Goal: Book appointment/travel/reservation

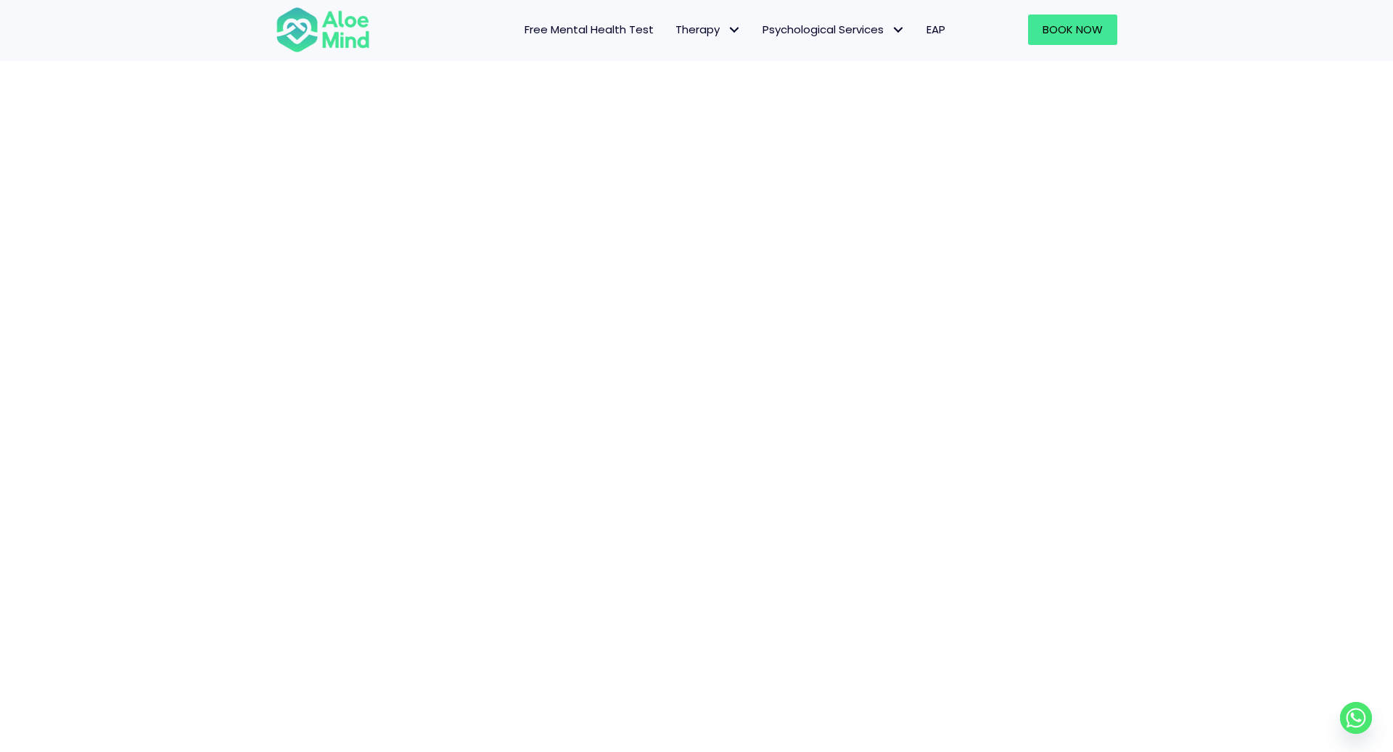
scroll to position [238, 0]
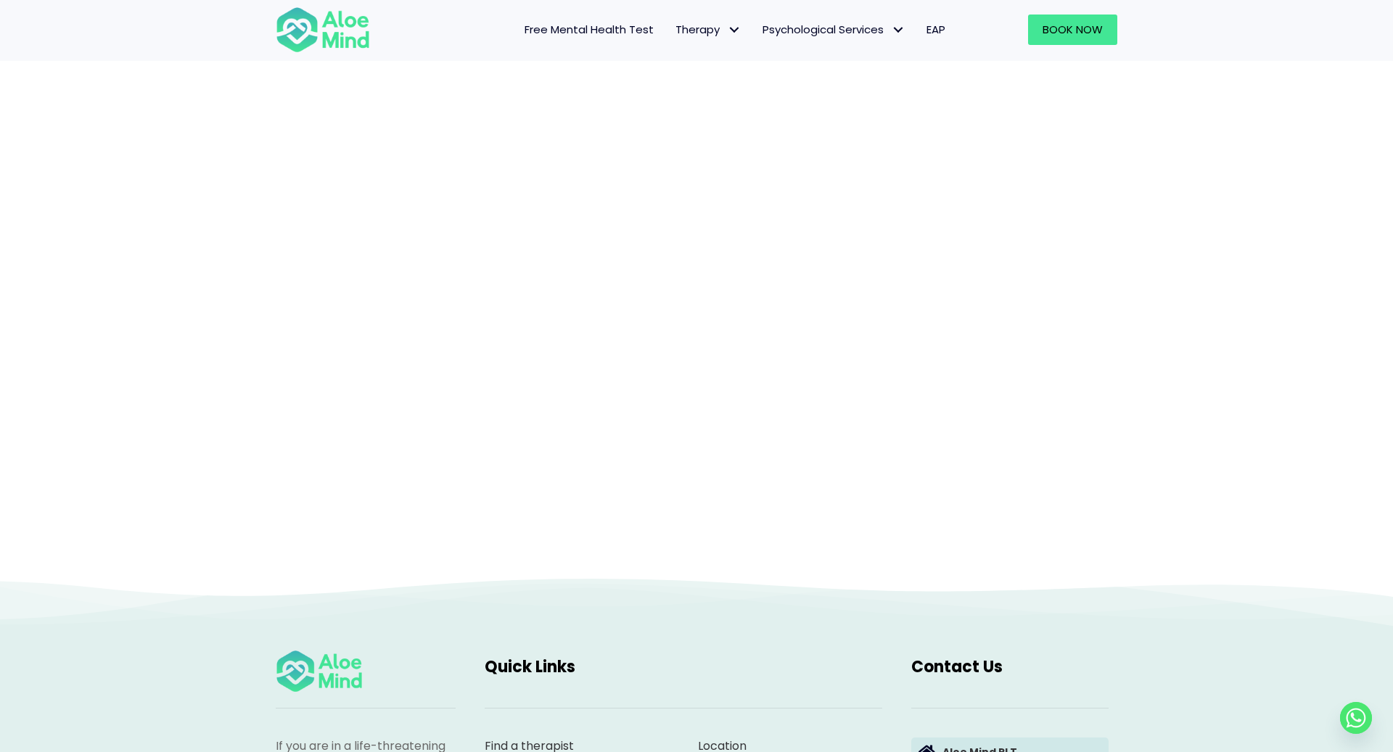
click at [1226, 238] on div "Book a session" at bounding box center [696, 210] width 1393 height 734
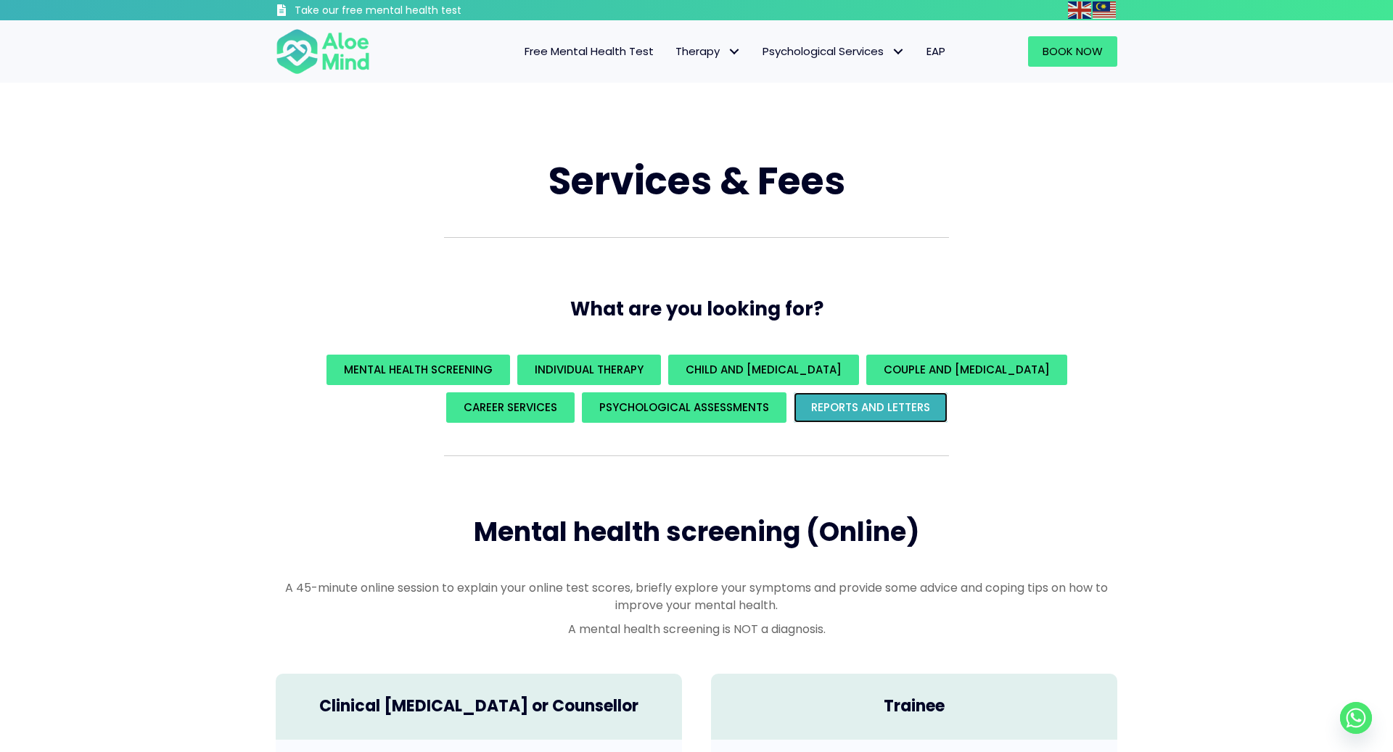
click at [851, 401] on span "REPORTS AND LETTERS" at bounding box center [870, 407] width 119 height 15
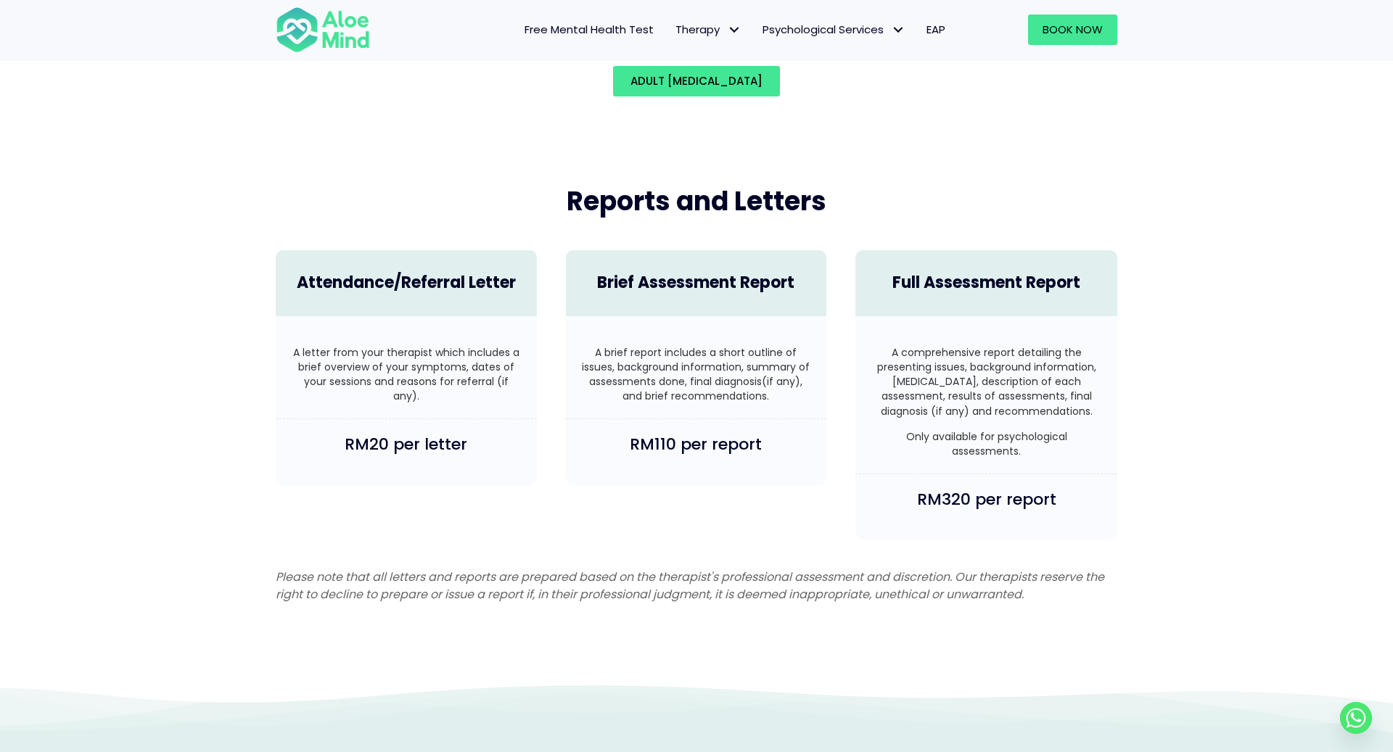
scroll to position [3461, 0]
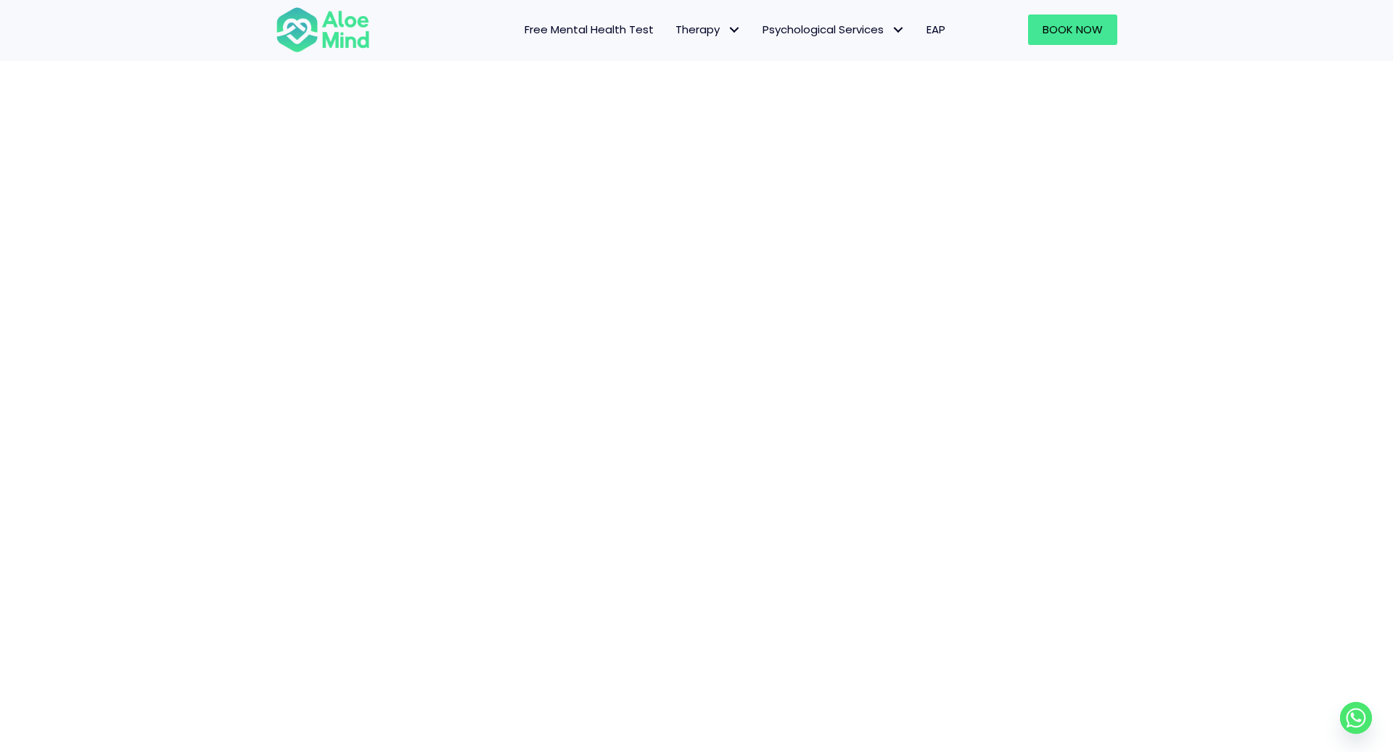
scroll to position [341, 0]
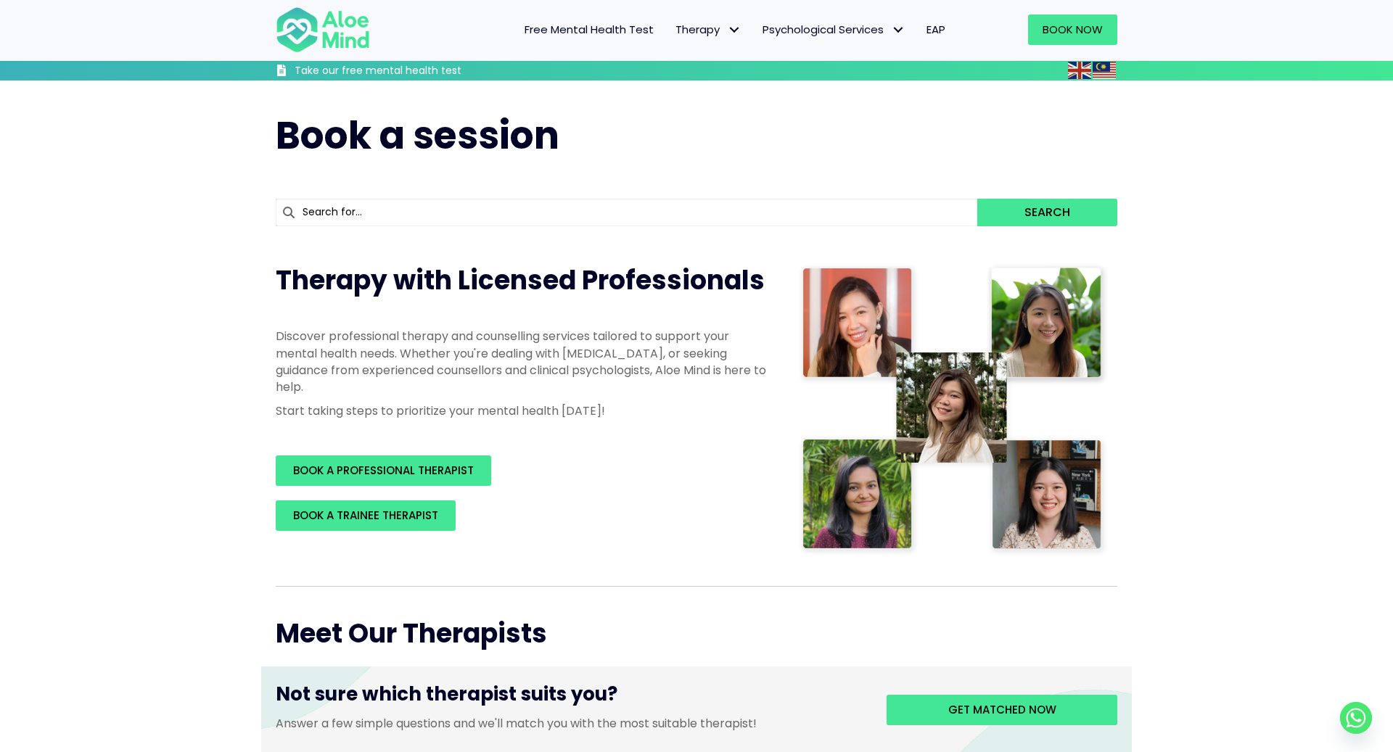
scroll to position [364, 0]
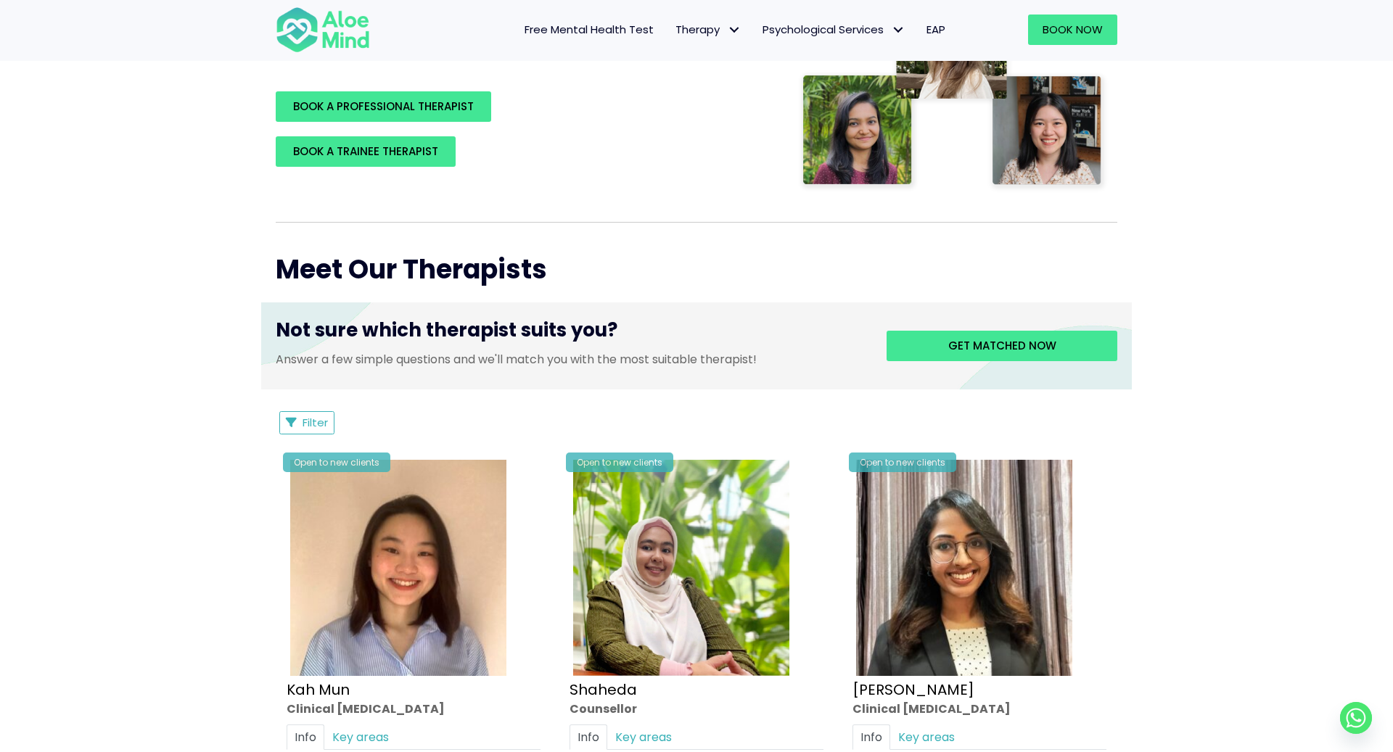
click at [311, 426] on span "Filter" at bounding box center [315, 422] width 25 height 15
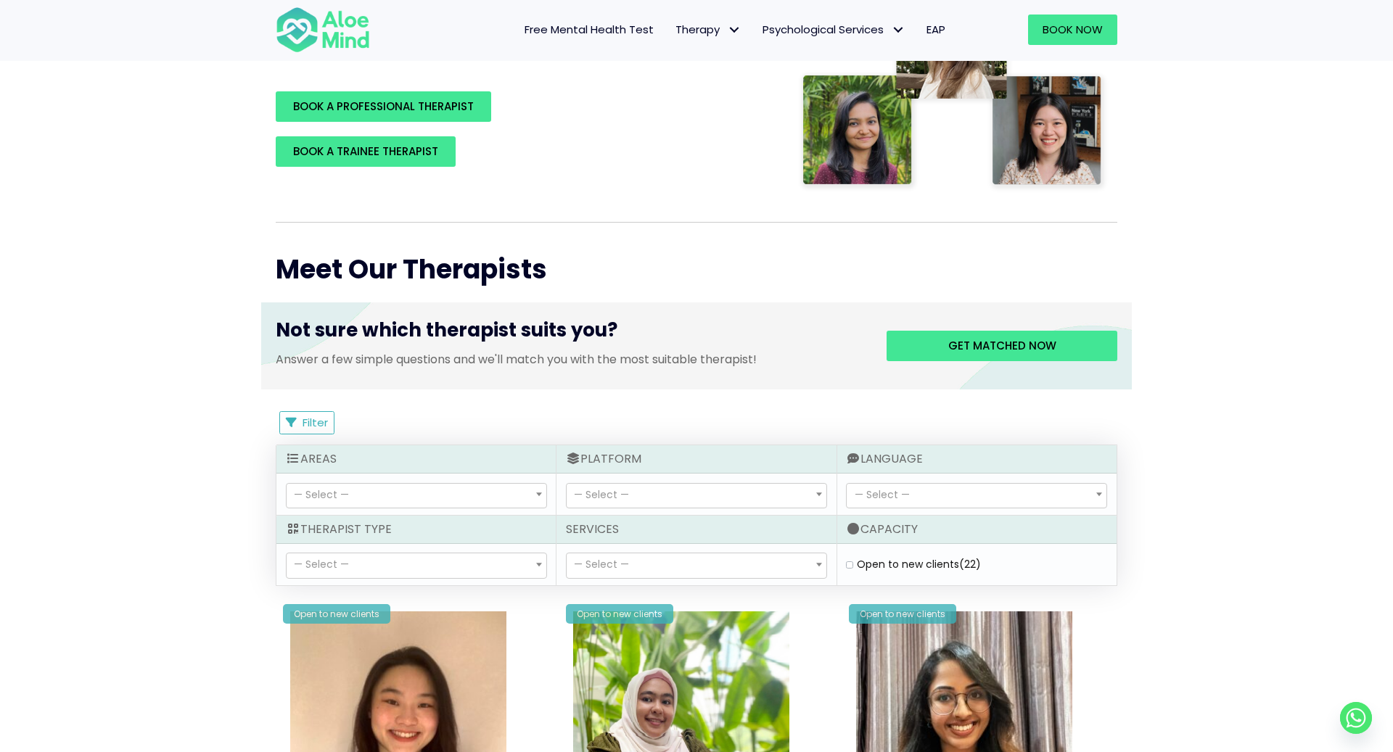
click at [857, 559] on label "Open to new clients (22)" at bounding box center [919, 564] width 124 height 15
click at [850, 560] on clients "Open to new clients (22)" at bounding box center [849, 564] width 7 height 9
checkbox clients "true"
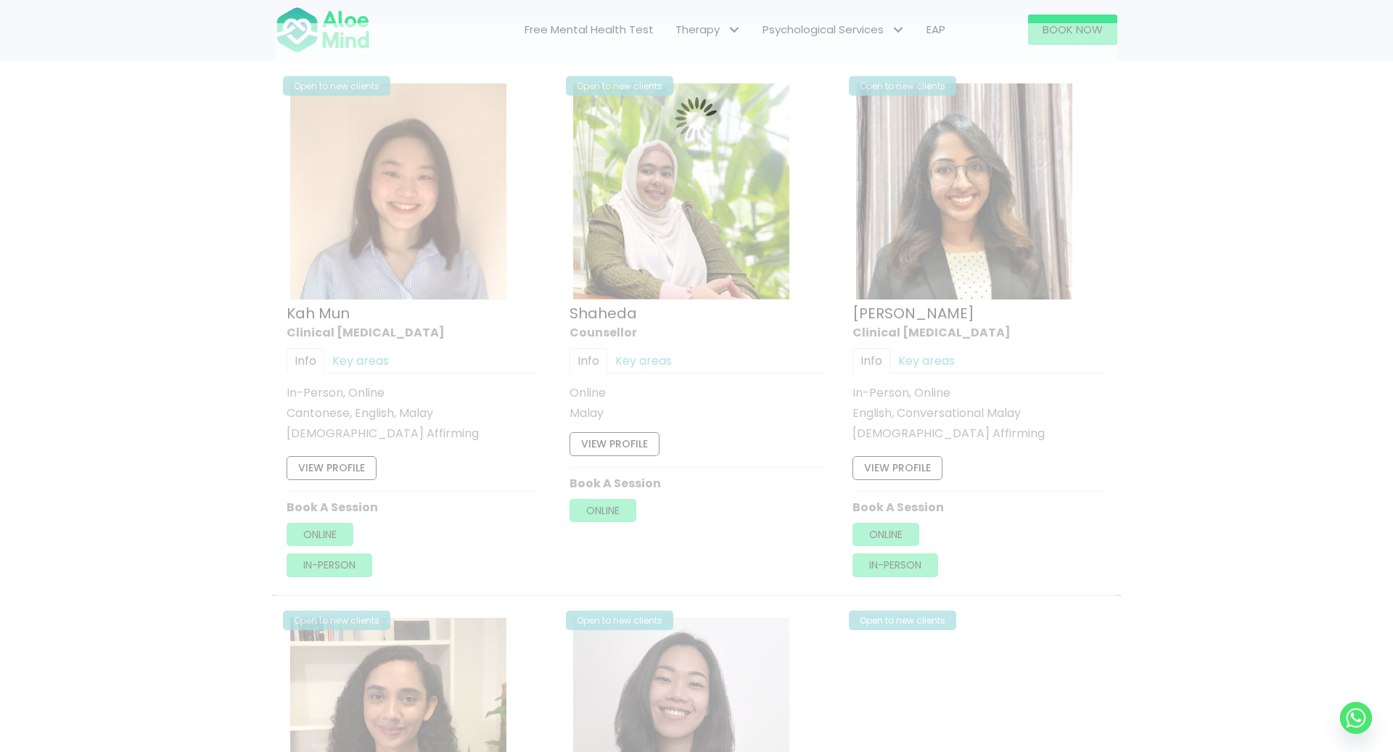
scroll to position [775, 0]
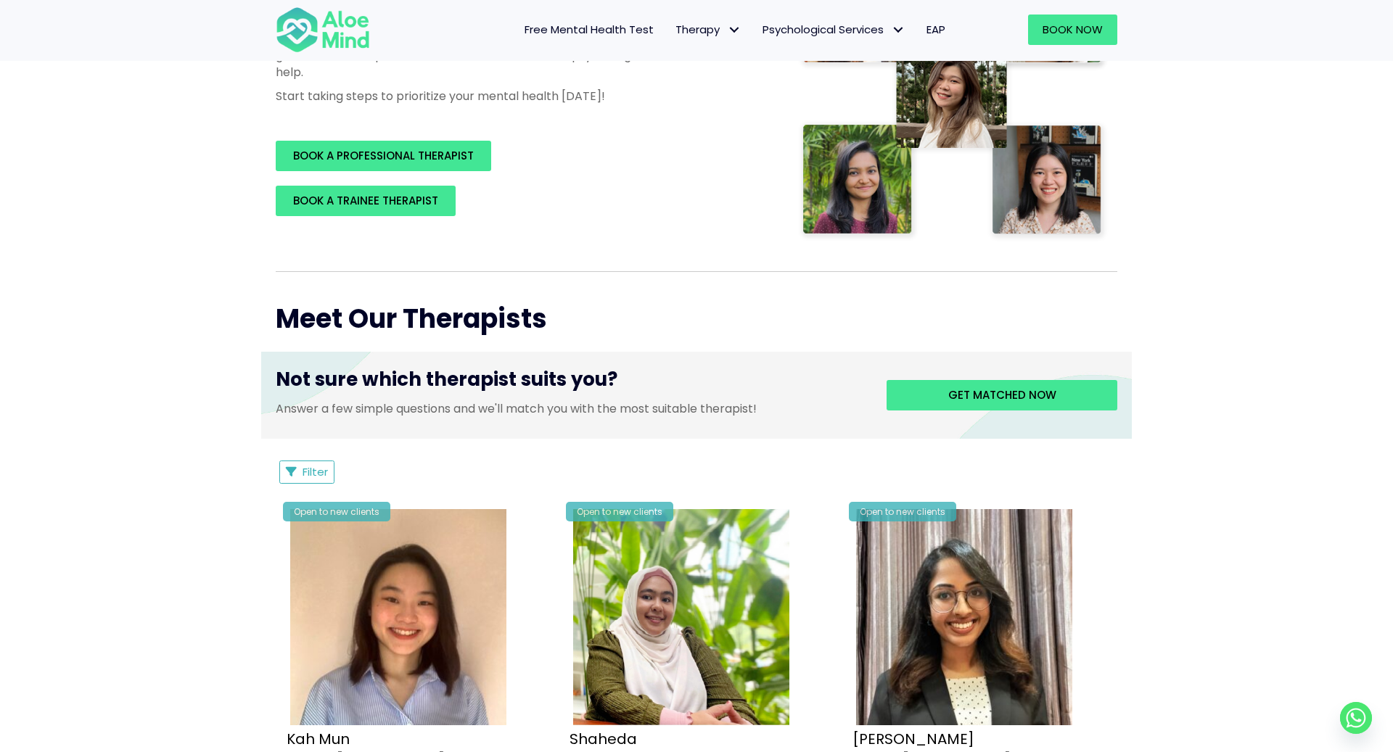
scroll to position [2845, 0]
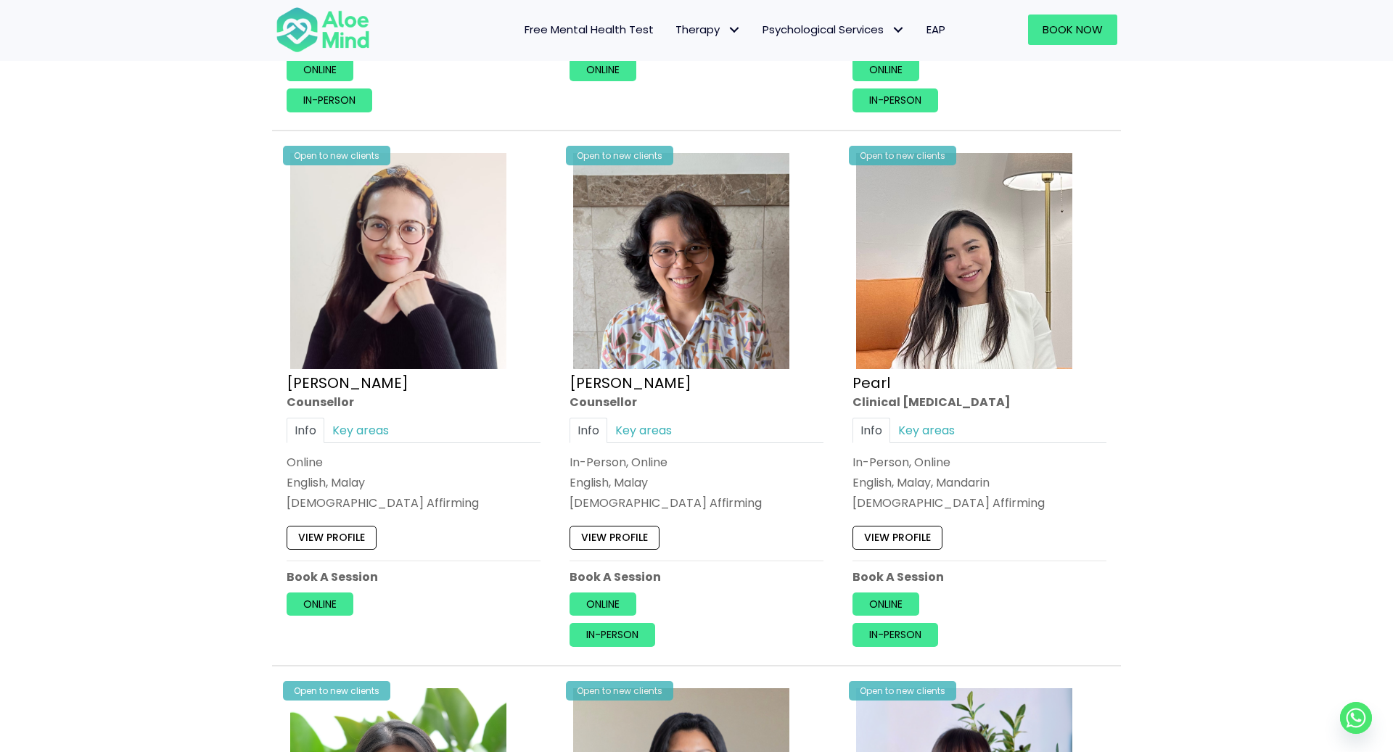
click at [625, 581] on div "Open to new clients Nur Zafeera Counsellor Info Key areas In-Person, Online Eng…" at bounding box center [697, 399] width 276 height 520
click at [614, 599] on link "Online" at bounding box center [603, 604] width 67 height 23
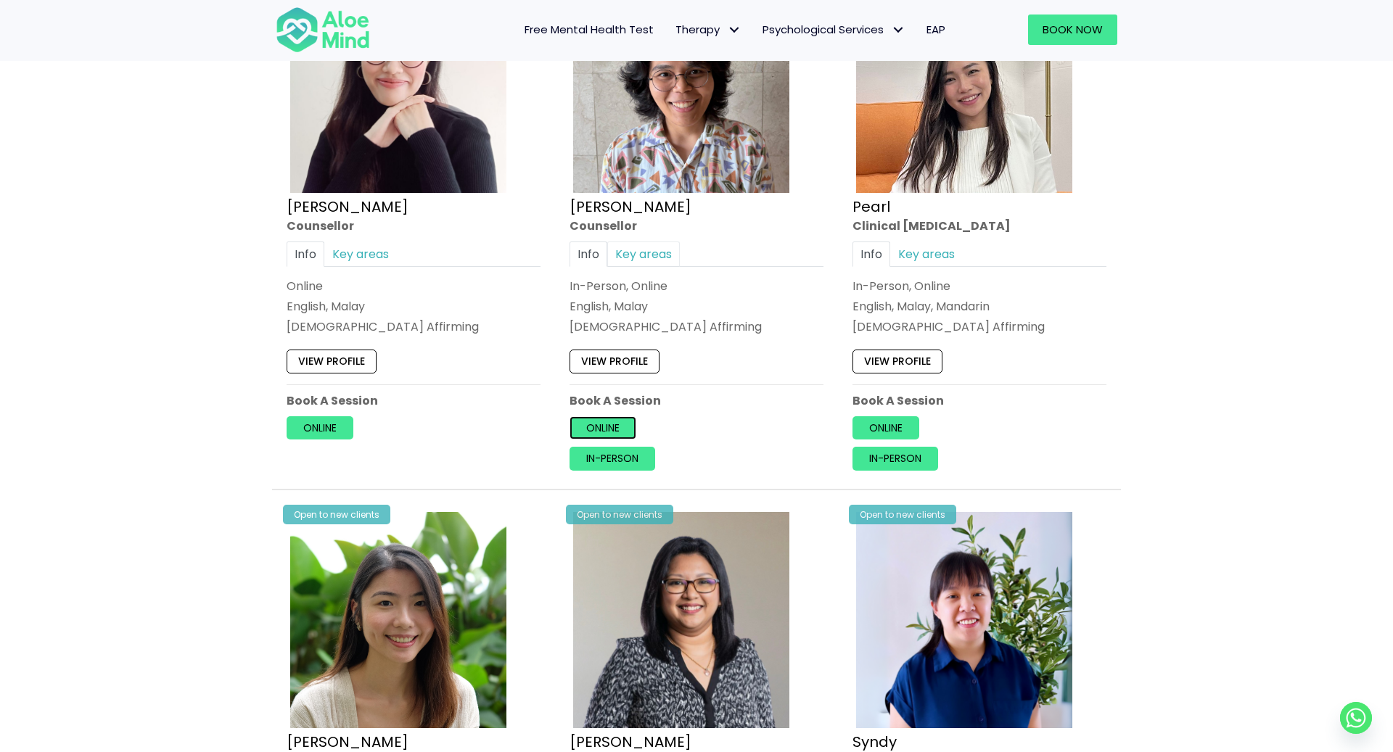
scroll to position [3033, 0]
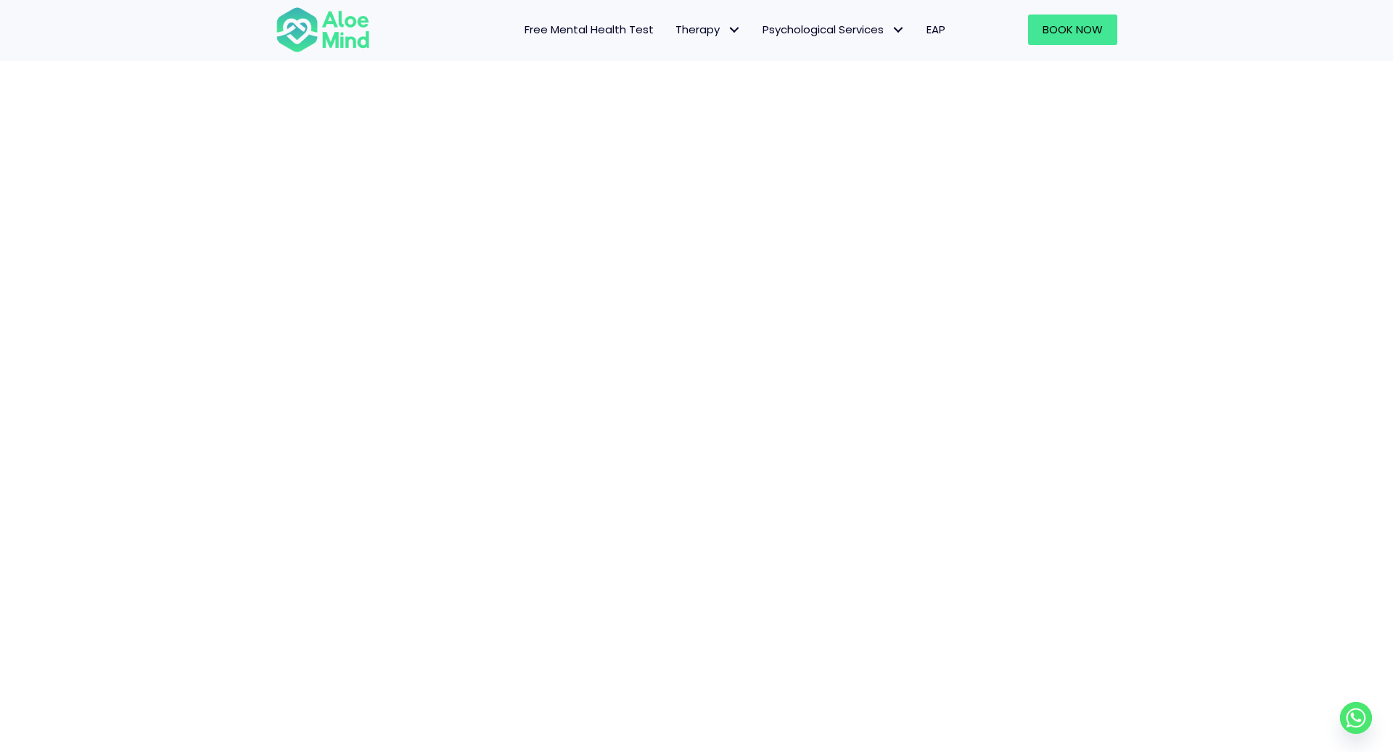
scroll to position [398, 0]
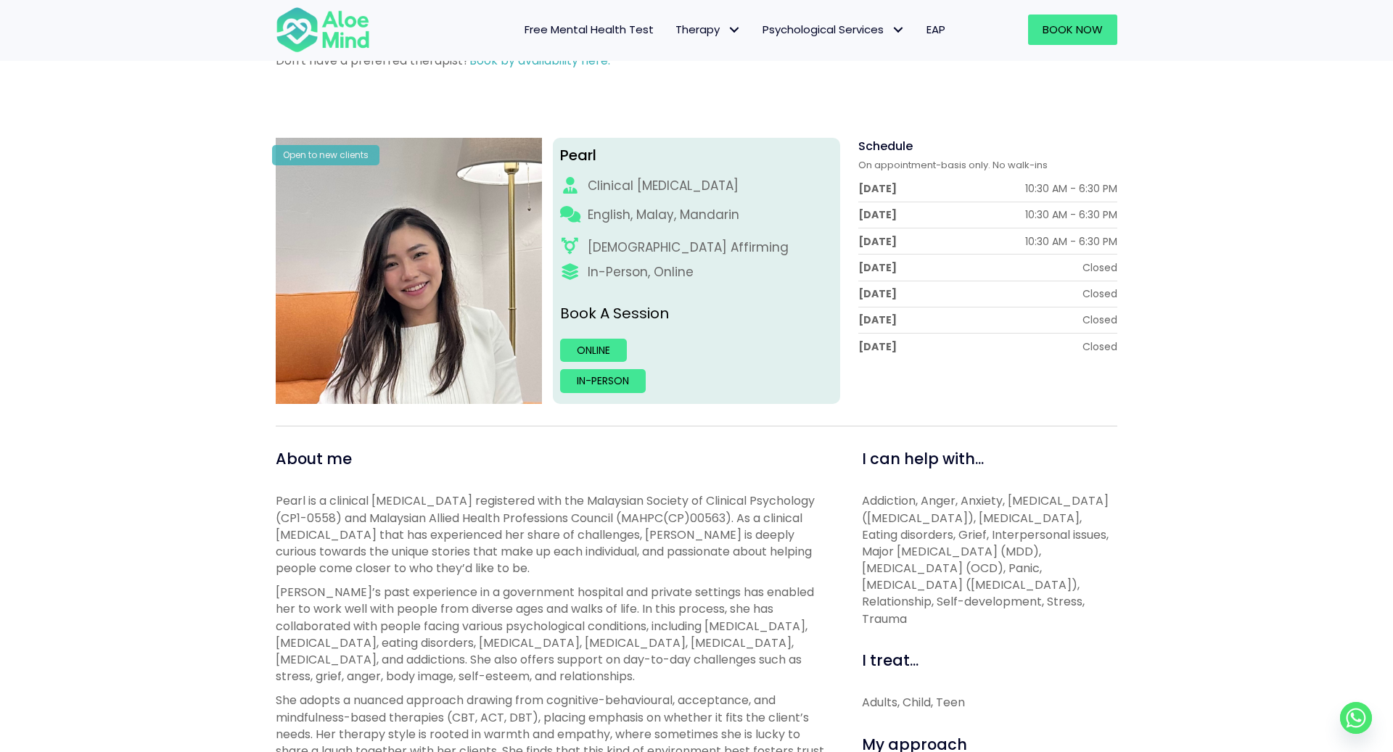
scroll to position [129, 0]
click at [588, 345] on link "Online" at bounding box center [593, 349] width 67 height 23
click at [607, 386] on link "In-person" at bounding box center [603, 380] width 86 height 23
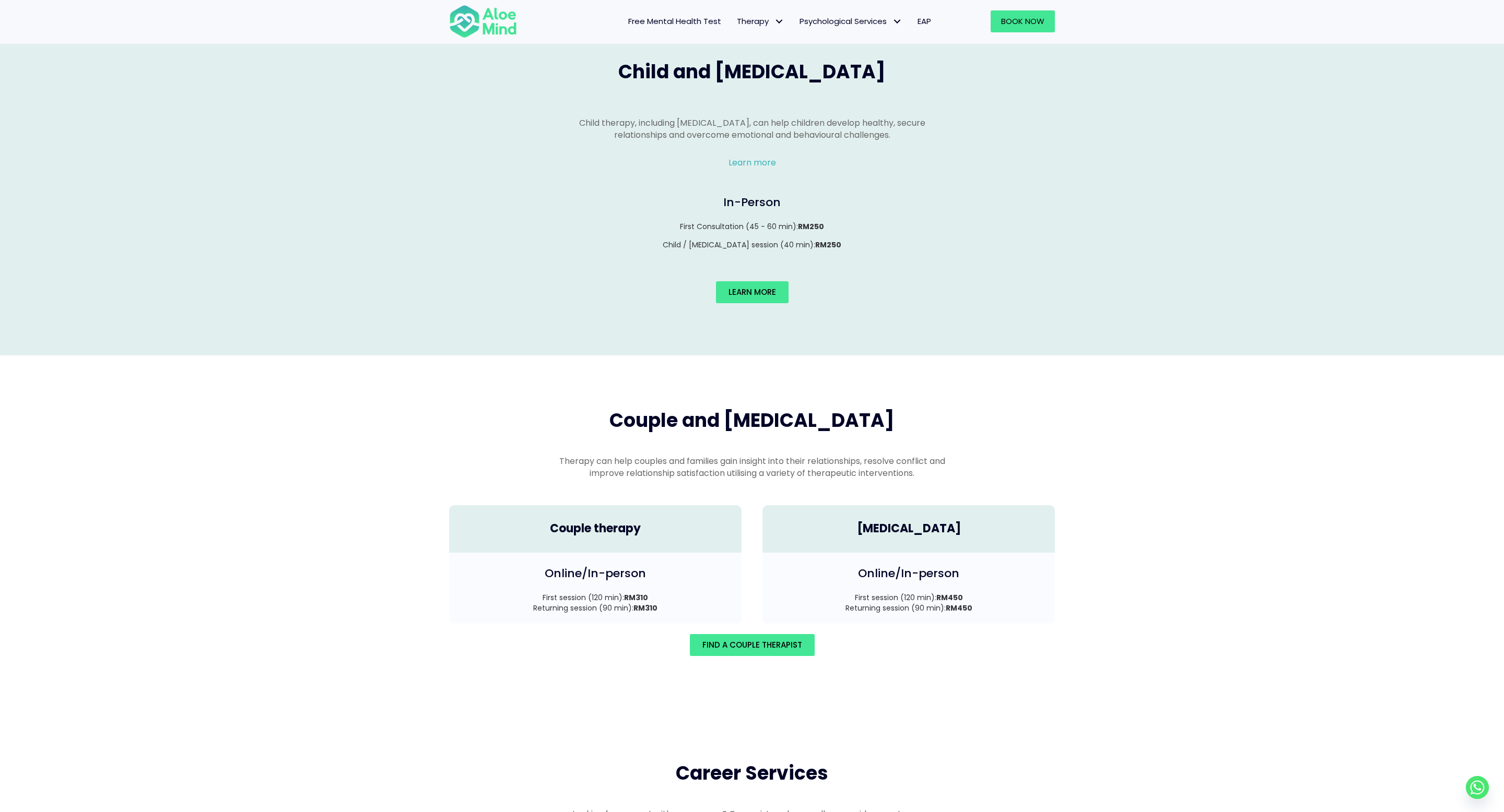
scroll to position [1239, 0]
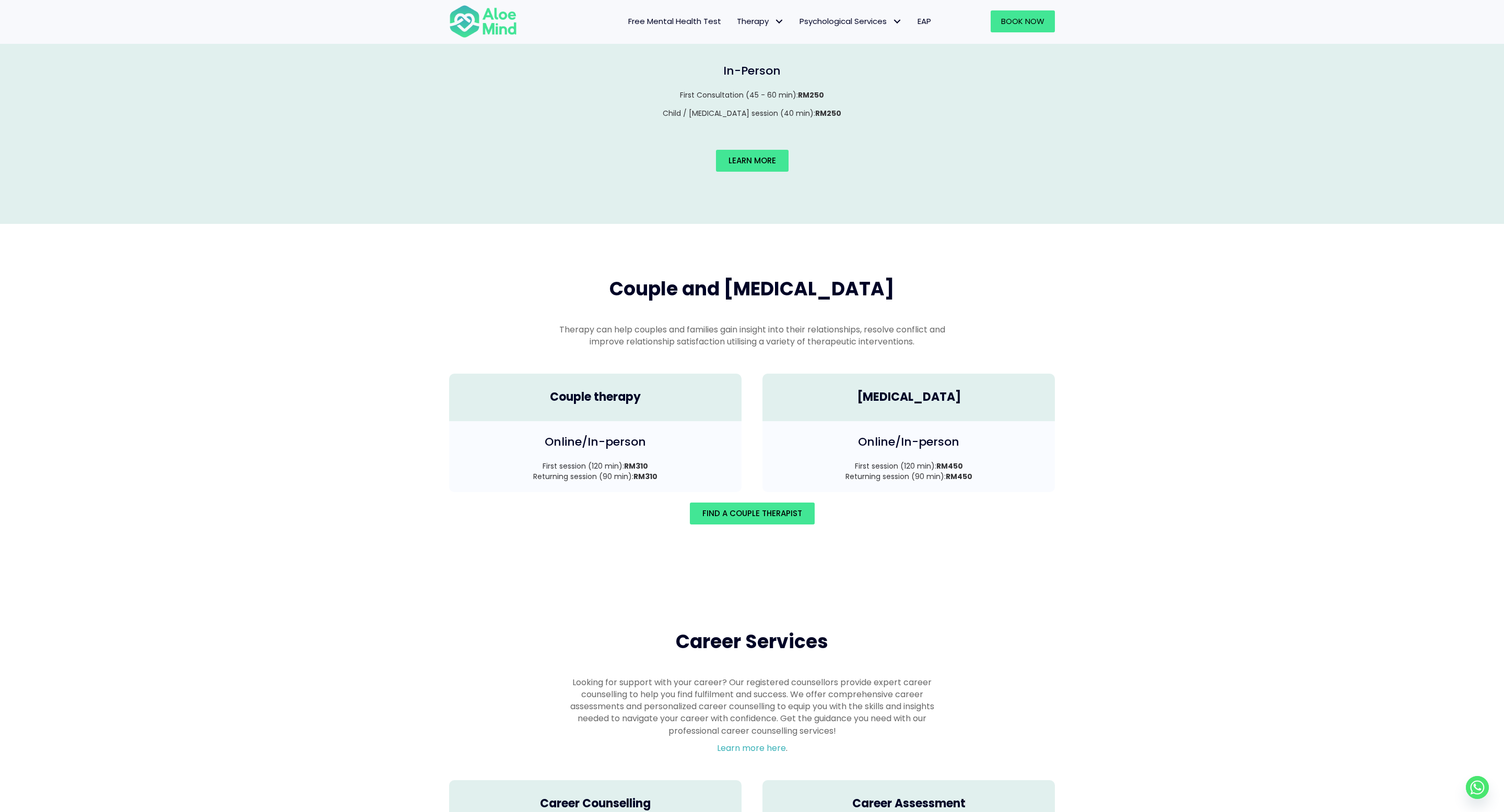
click at [1170, 252] on div "Couple and [MEDICAL_DATA] Therapy can help couples and families gain insight in…" at bounding box center [752, 400] width 1504 height 352
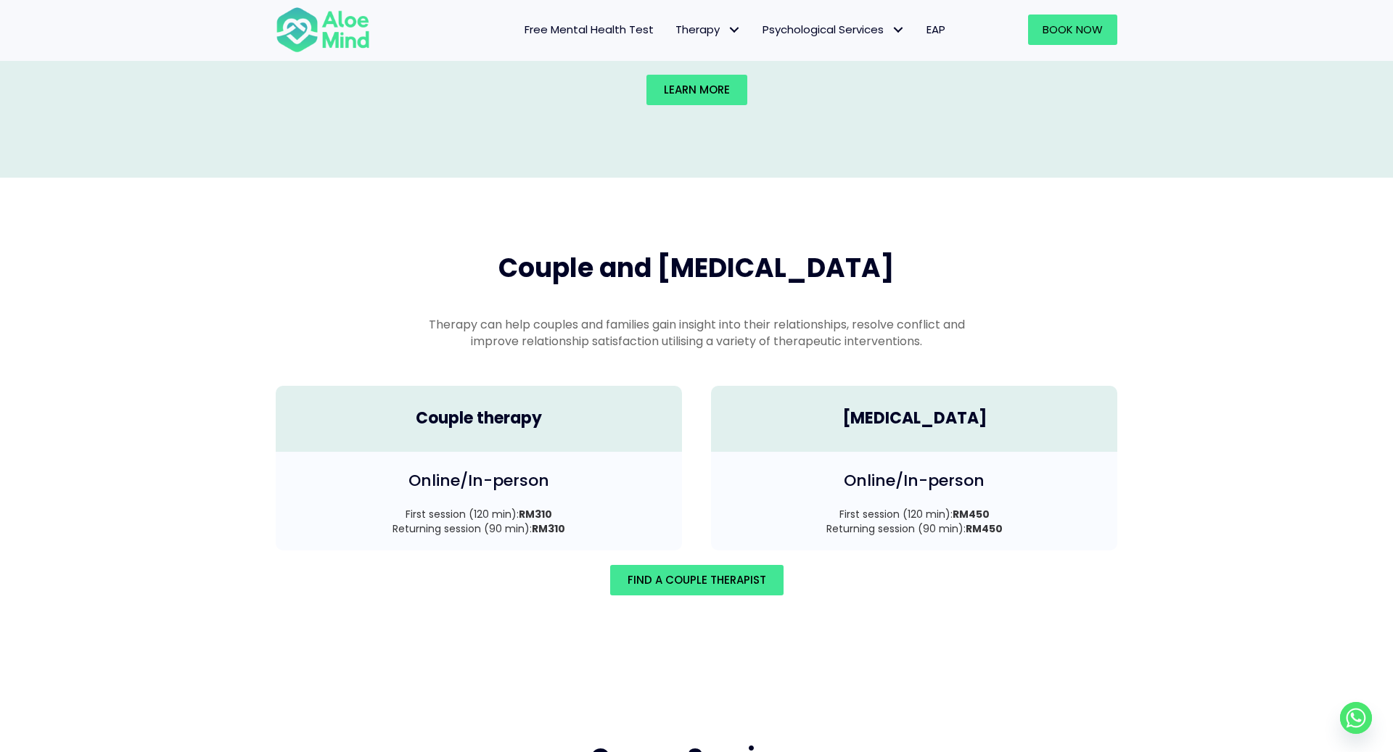
scroll to position [1858, 0]
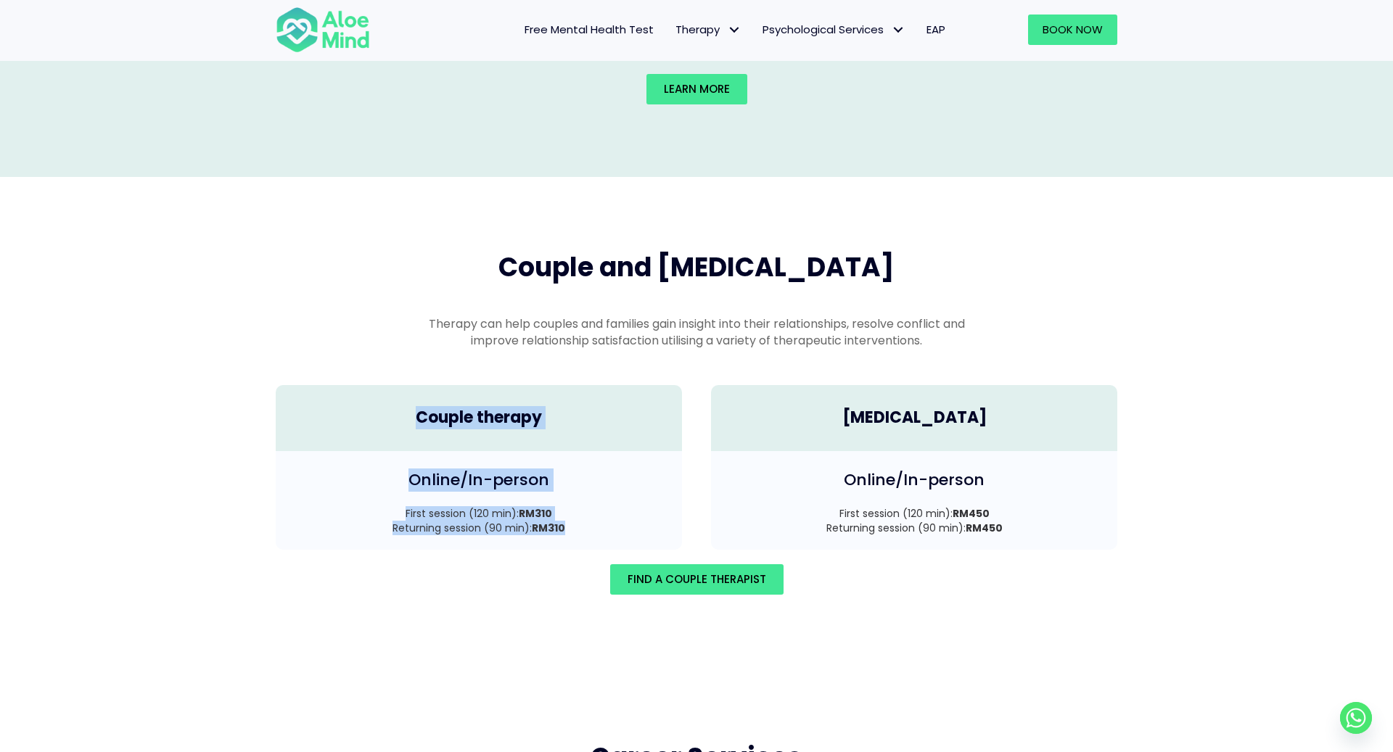
drag, startPoint x: 562, startPoint y: 512, endPoint x: 396, endPoint y: 398, distance: 201.9
click at [396, 398] on div "Couple therapy Online/In-person First session (120 min): RM310 Returning sessio…" at bounding box center [478, 460] width 435 height 179
copy div "Couple therapy Online/In-person First session (120 min): RM310 Returning sessio…"
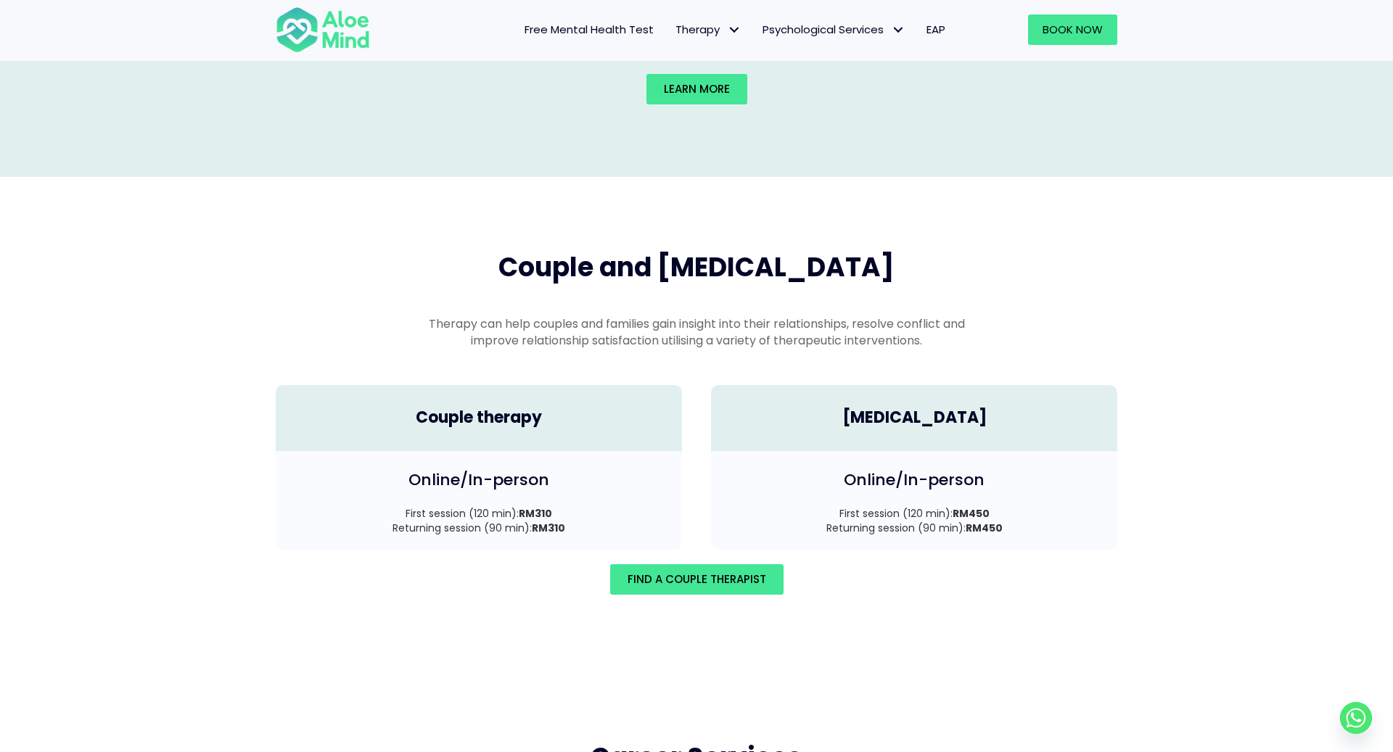
click at [586, 596] on div "Couple and [MEDICAL_DATA] Therapy can help couples and families gain insight in…" at bounding box center [696, 422] width 1393 height 490
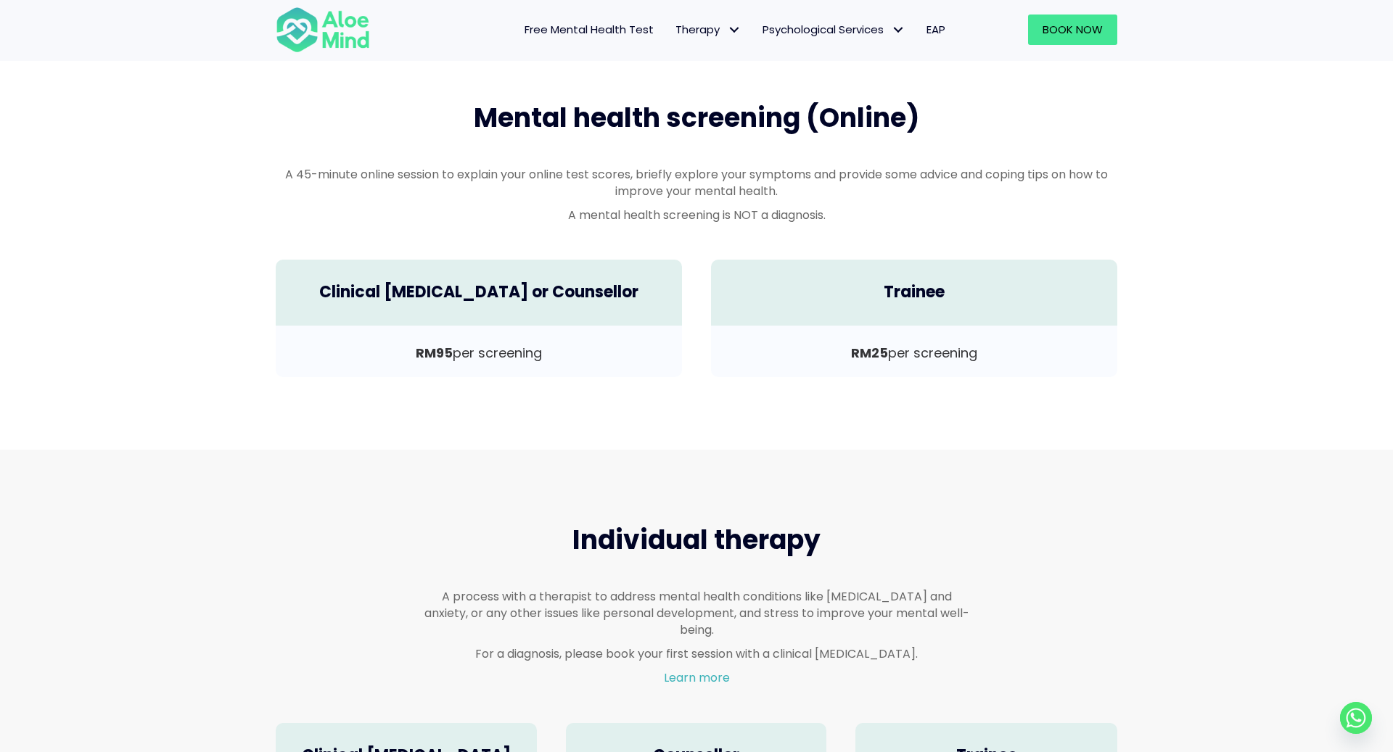
scroll to position [430, 0]
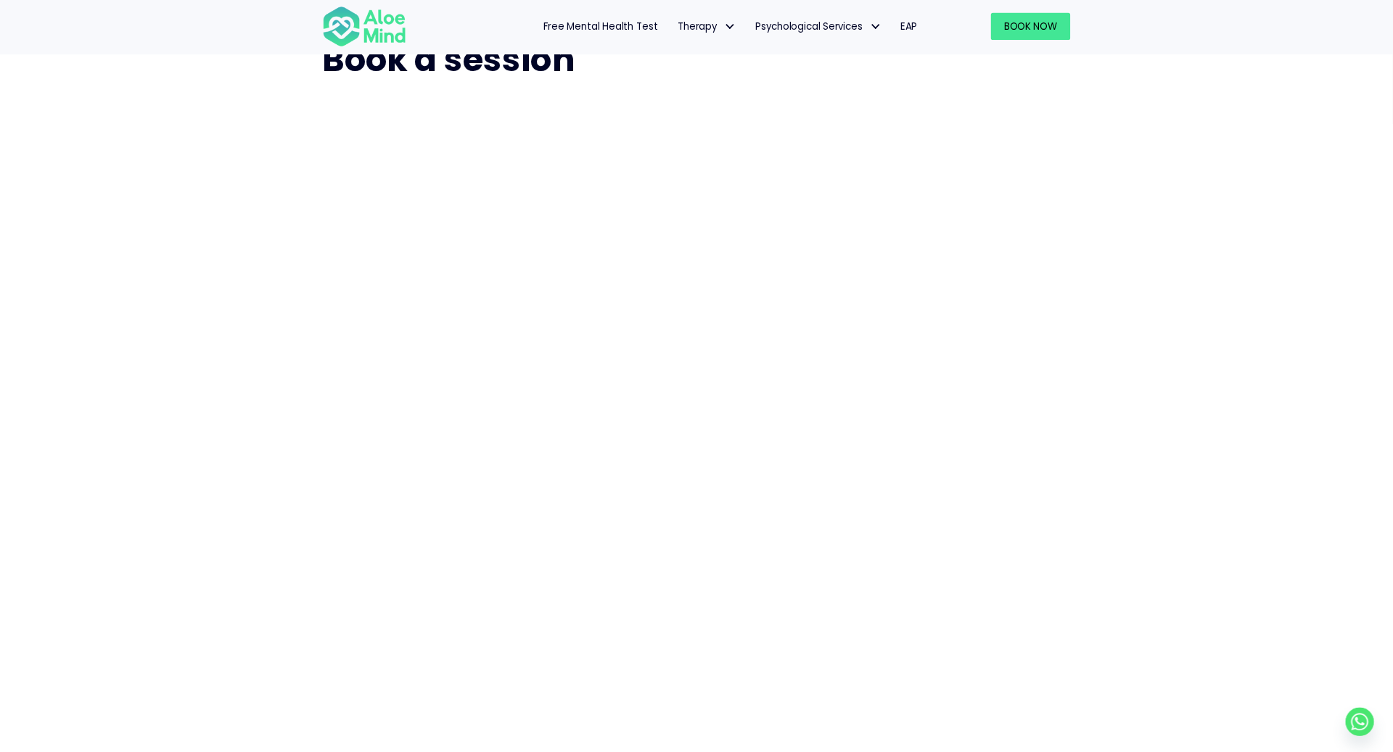
scroll to position [69, 0]
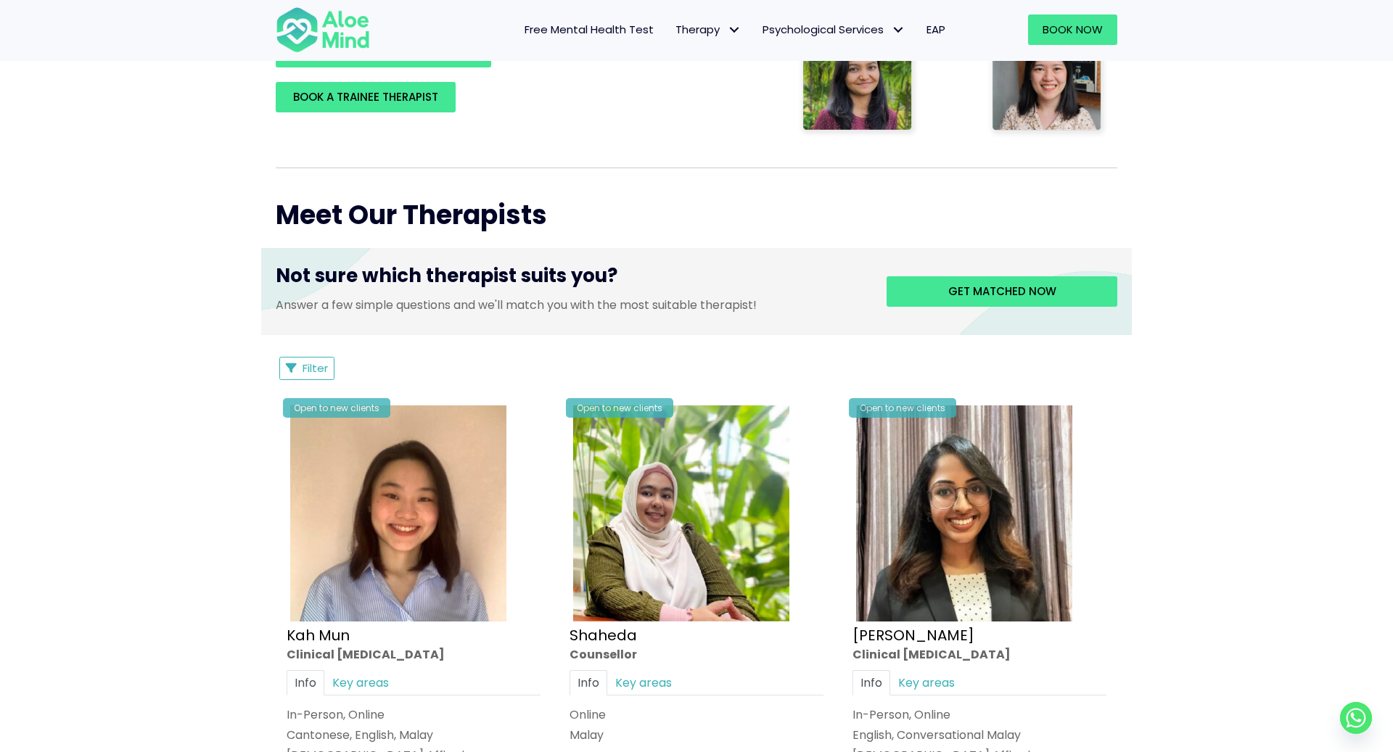
scroll to position [401, 0]
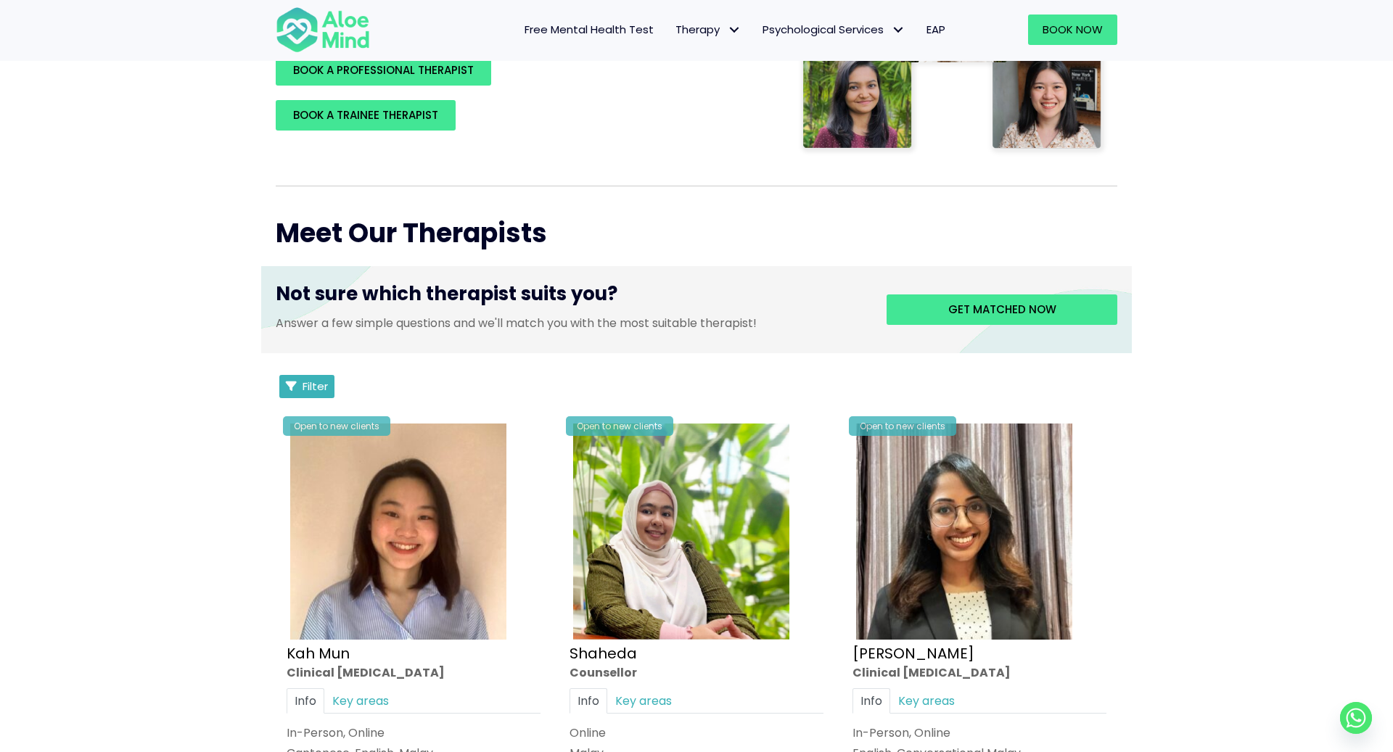
click at [307, 393] on span "Filter" at bounding box center [315, 386] width 25 height 15
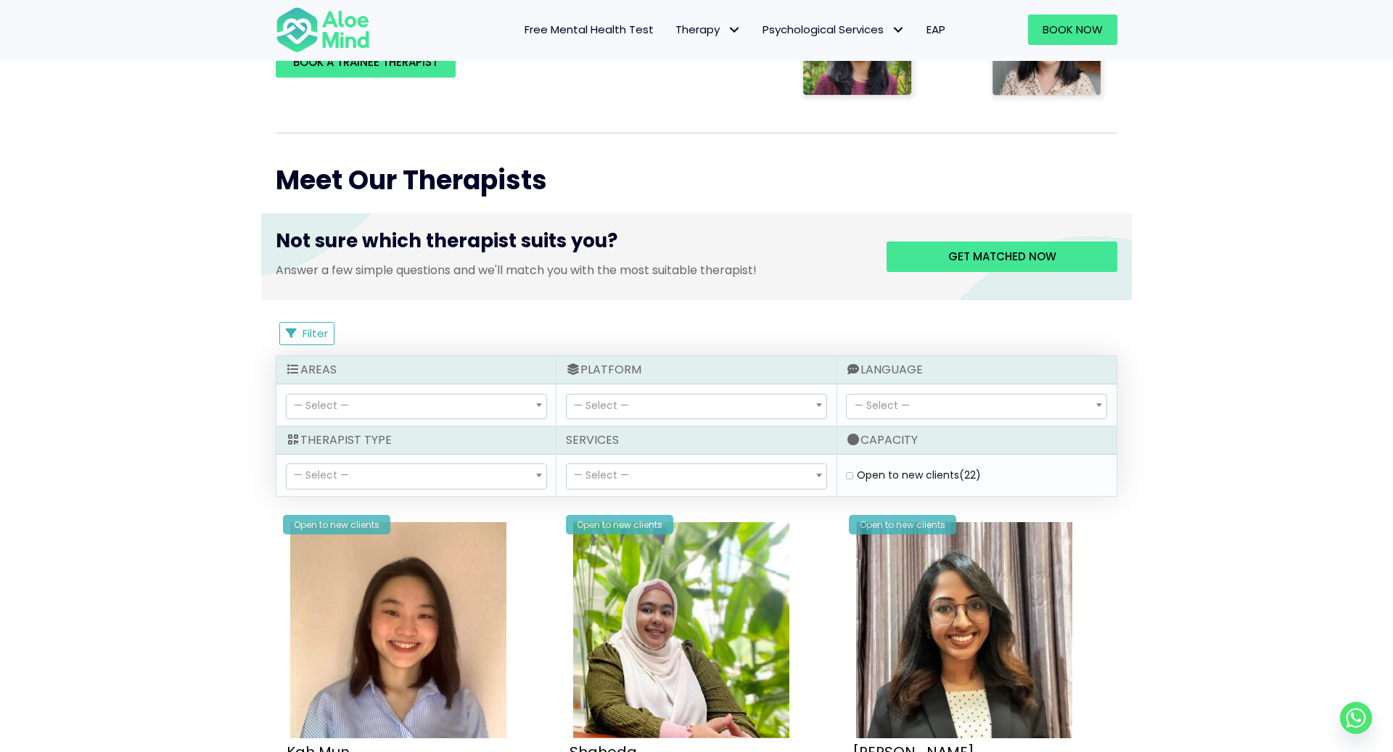
scroll to position [469, 0]
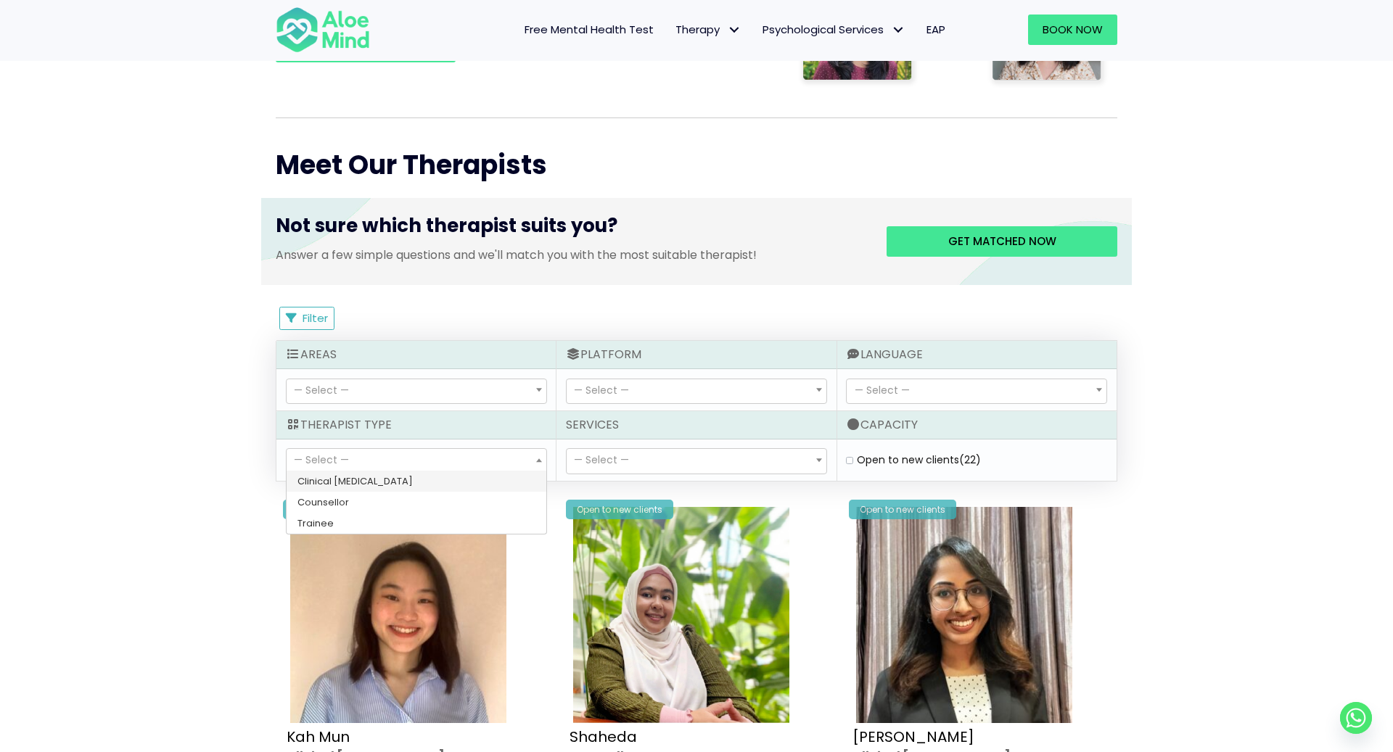
click at [496, 465] on span "— Select —" at bounding box center [417, 461] width 260 height 25
select select "80"
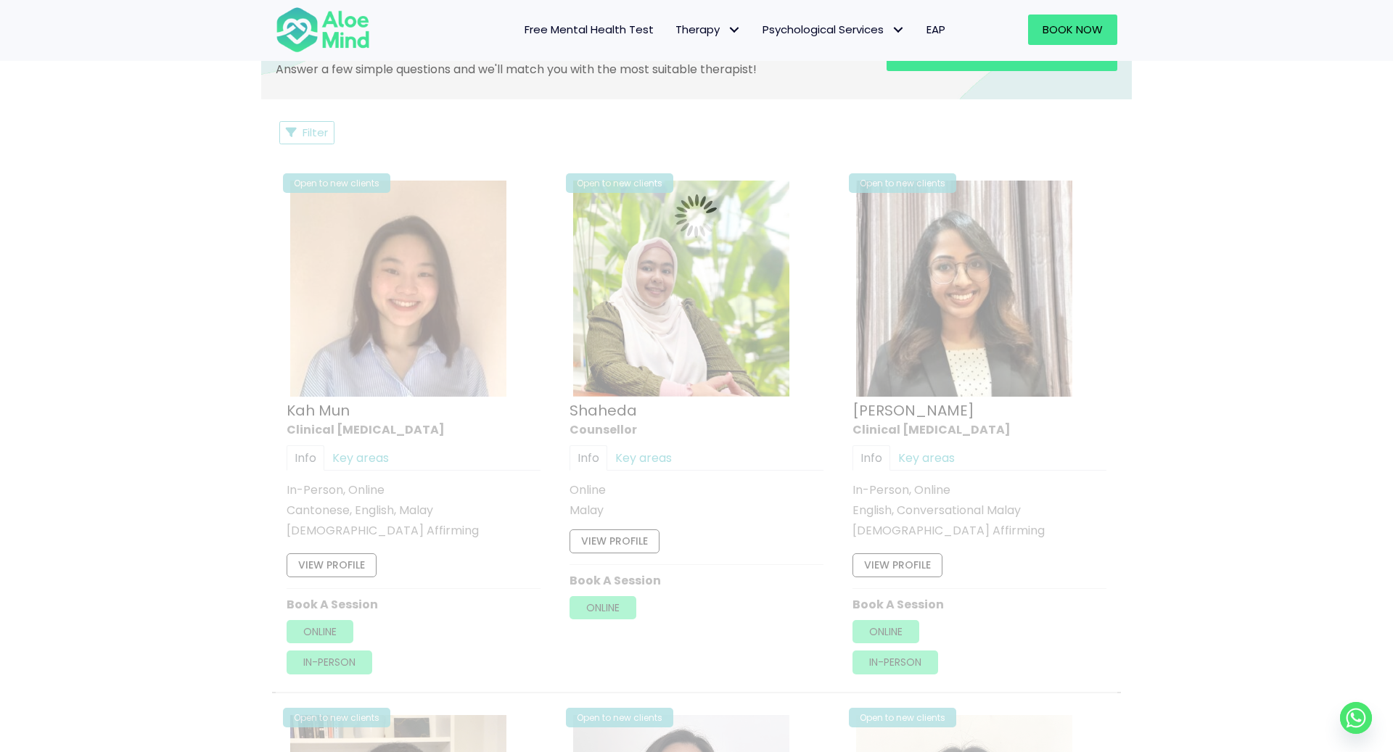
scroll to position [775, 0]
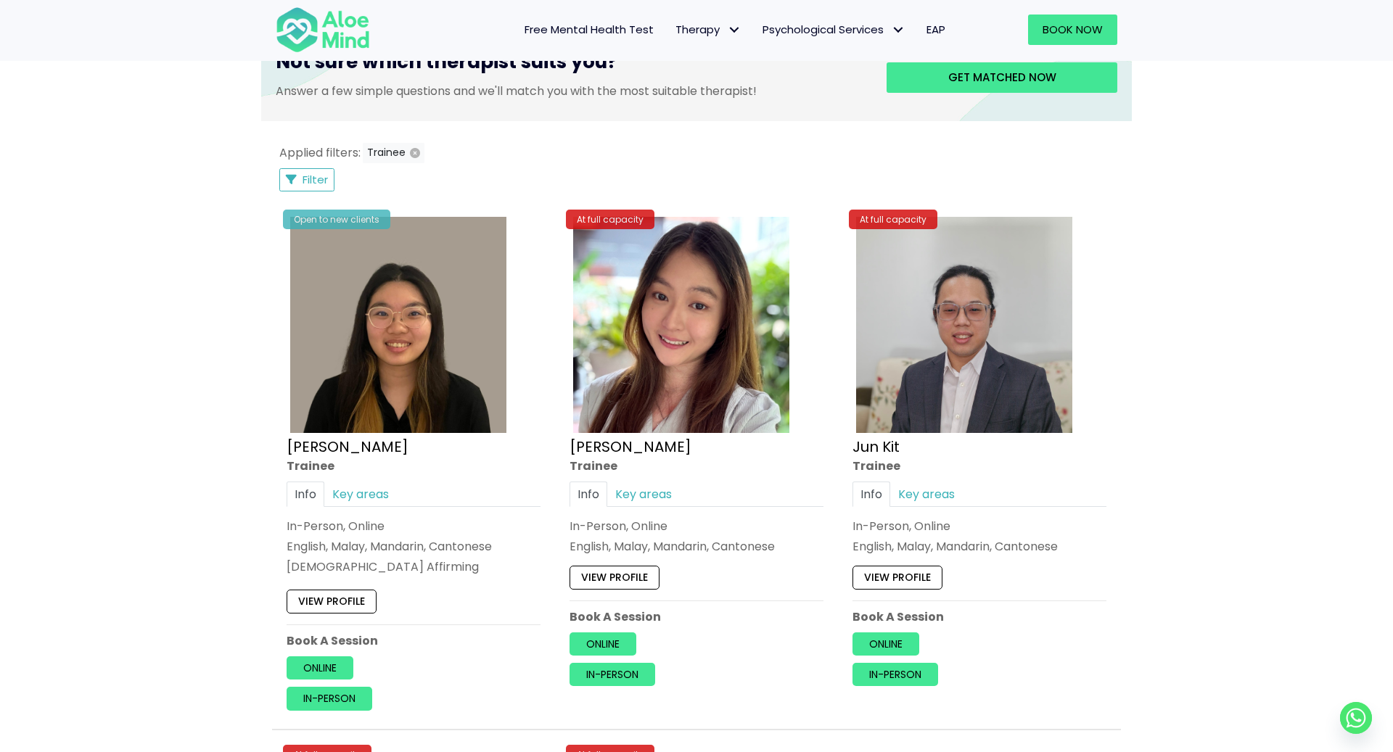
scroll to position [787, 0]
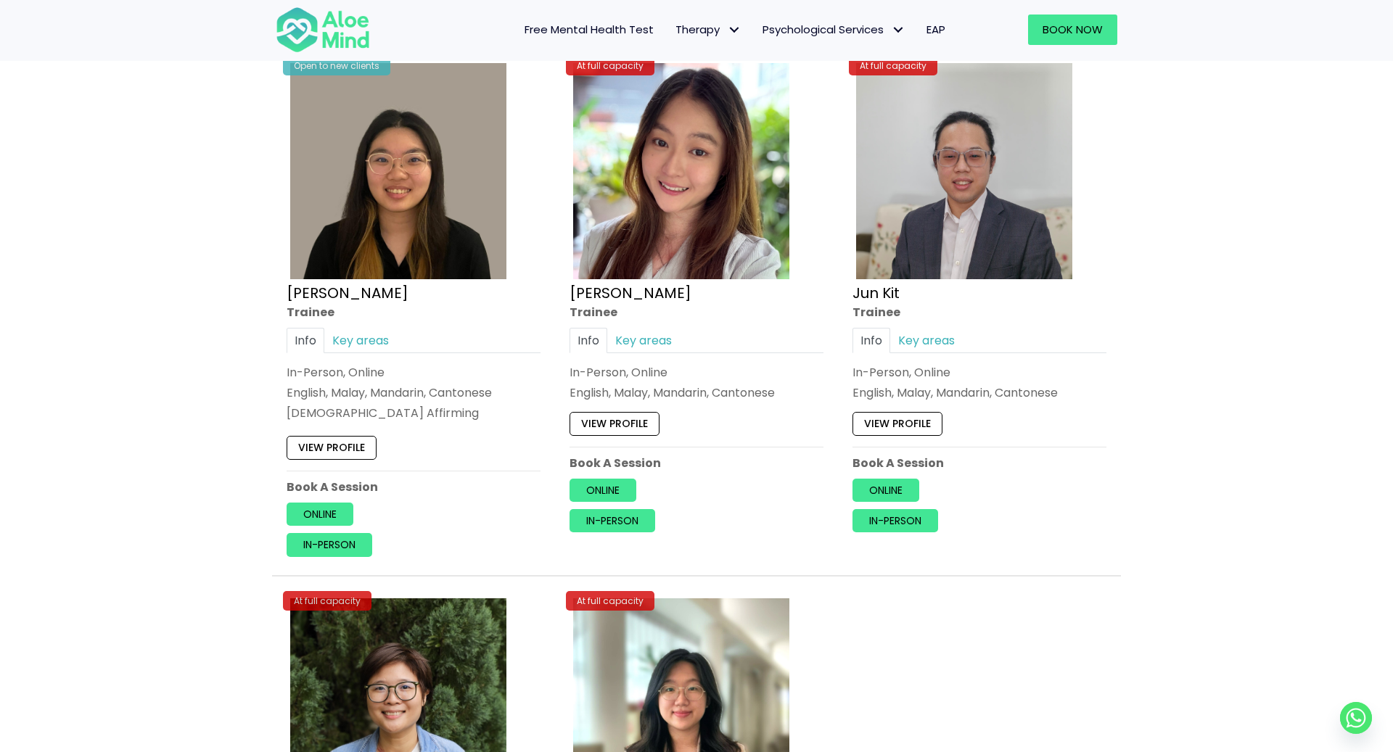
click at [321, 499] on div "Open to new clients Xin Yi Trainee Info Key areas In-Person, Online English, Ma…" at bounding box center [414, 309] width 276 height 520
click at [321, 504] on link "Online" at bounding box center [320, 514] width 67 height 23
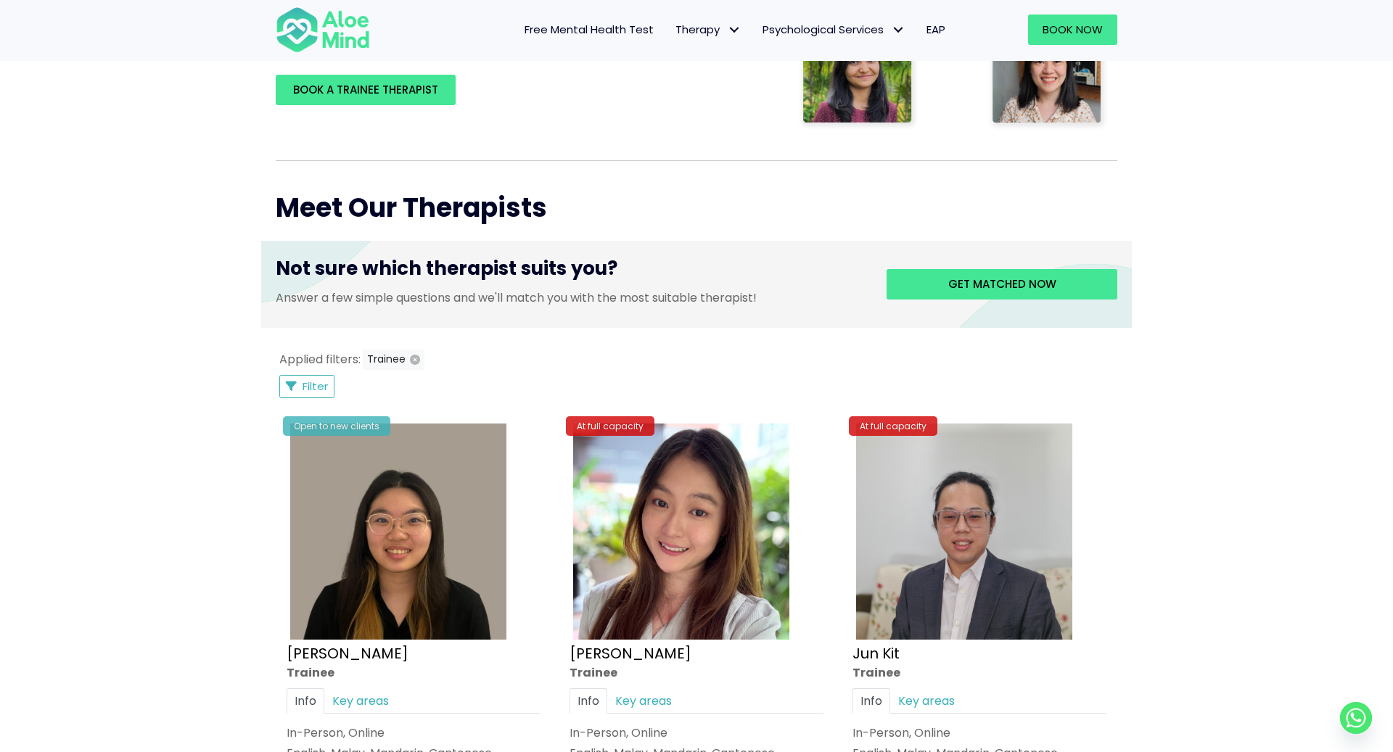
scroll to position [0, 0]
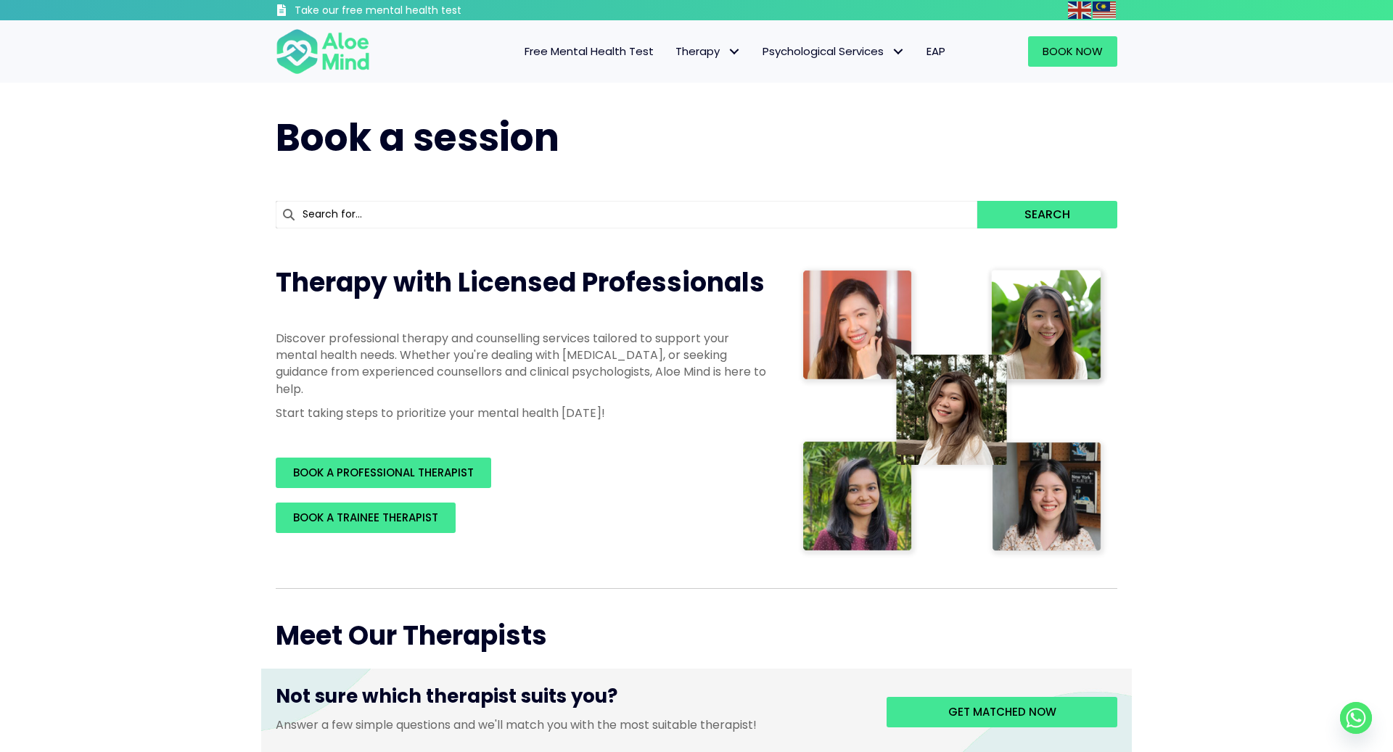
scroll to position [5513, 0]
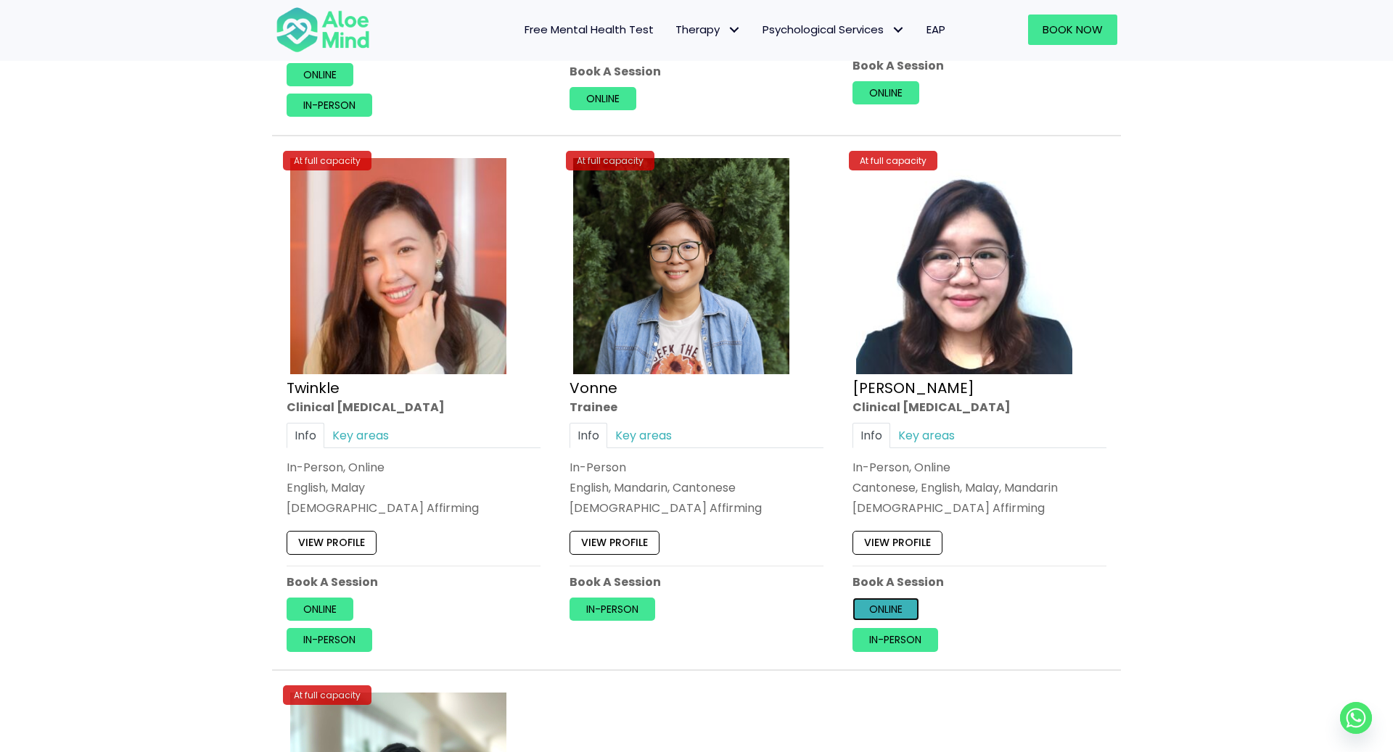
click at [903, 598] on link "Online" at bounding box center [886, 609] width 67 height 23
